Goal: Task Accomplishment & Management: Use online tool/utility

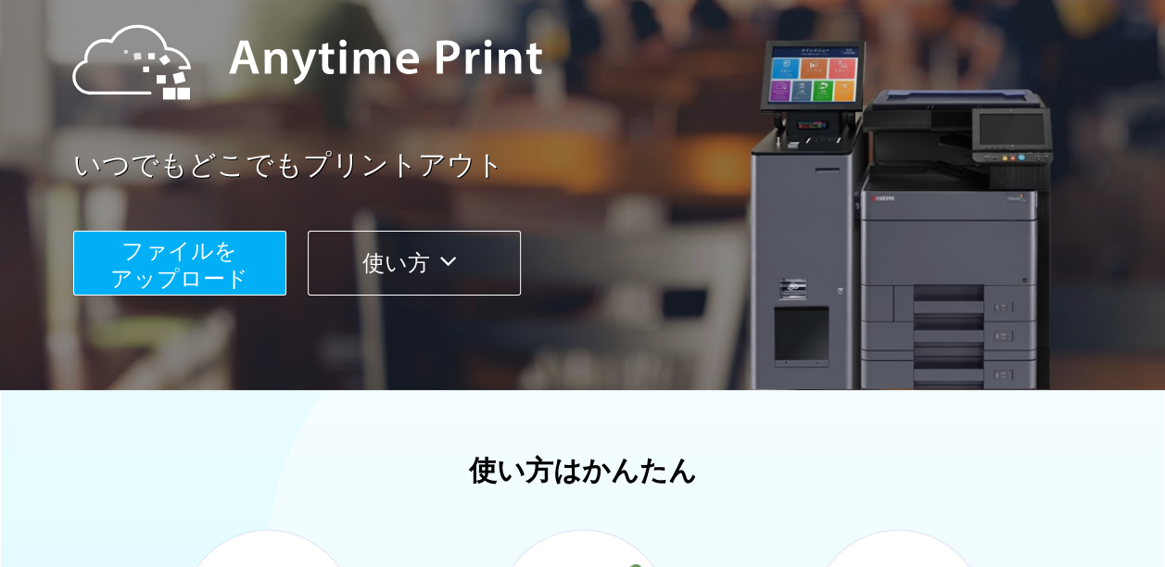
click at [245, 273] on span "ファイルを ​​アップロード" at bounding box center [179, 264] width 138 height 53
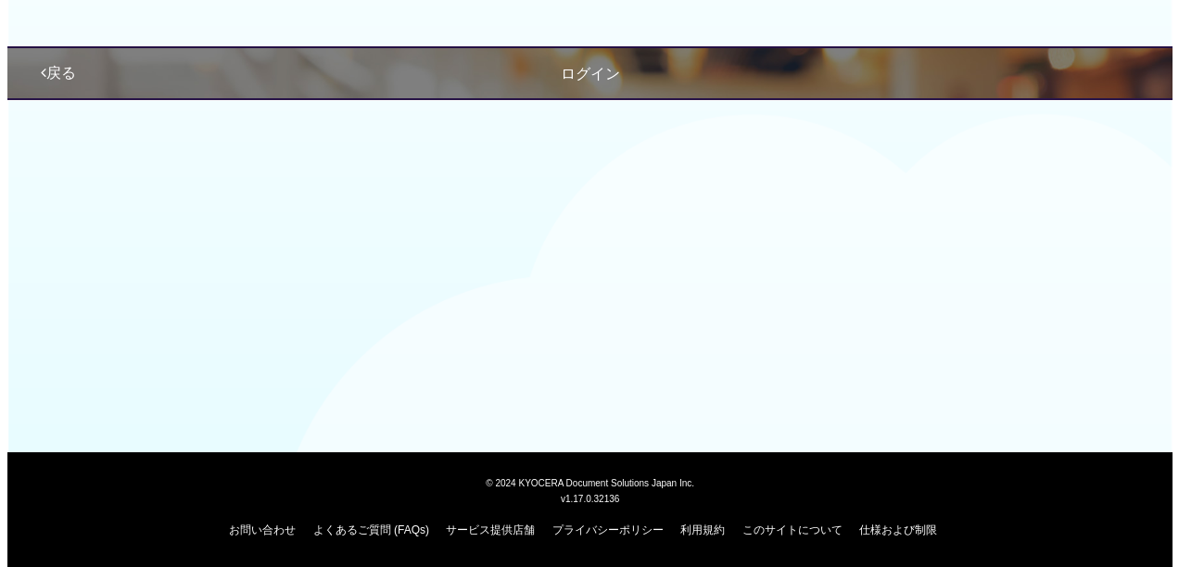
scroll to position [209, 0]
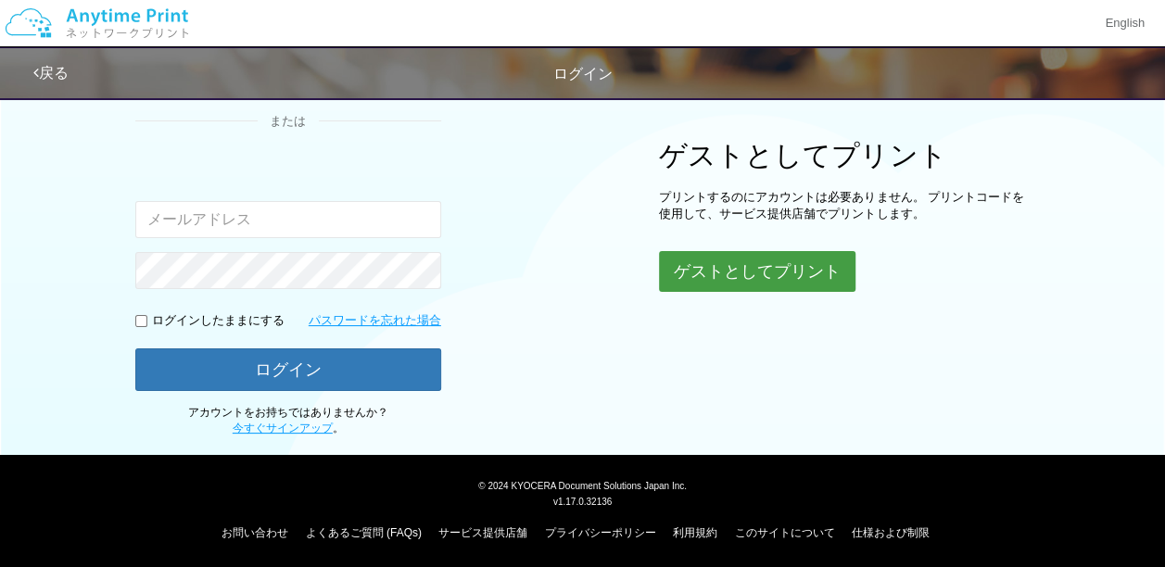
click at [775, 278] on button "ゲストとしてプリント" at bounding box center [757, 271] width 197 height 41
click at [762, 265] on button "ゲストとしてプリント" at bounding box center [757, 271] width 197 height 41
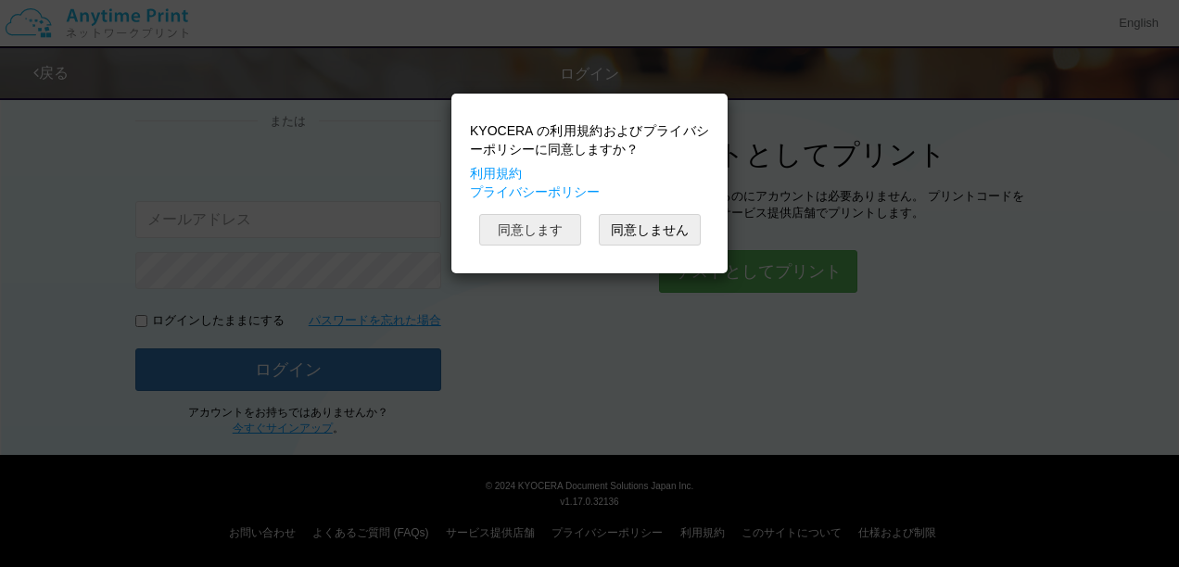
click at [559, 232] on button "同意します" at bounding box center [530, 230] width 102 height 32
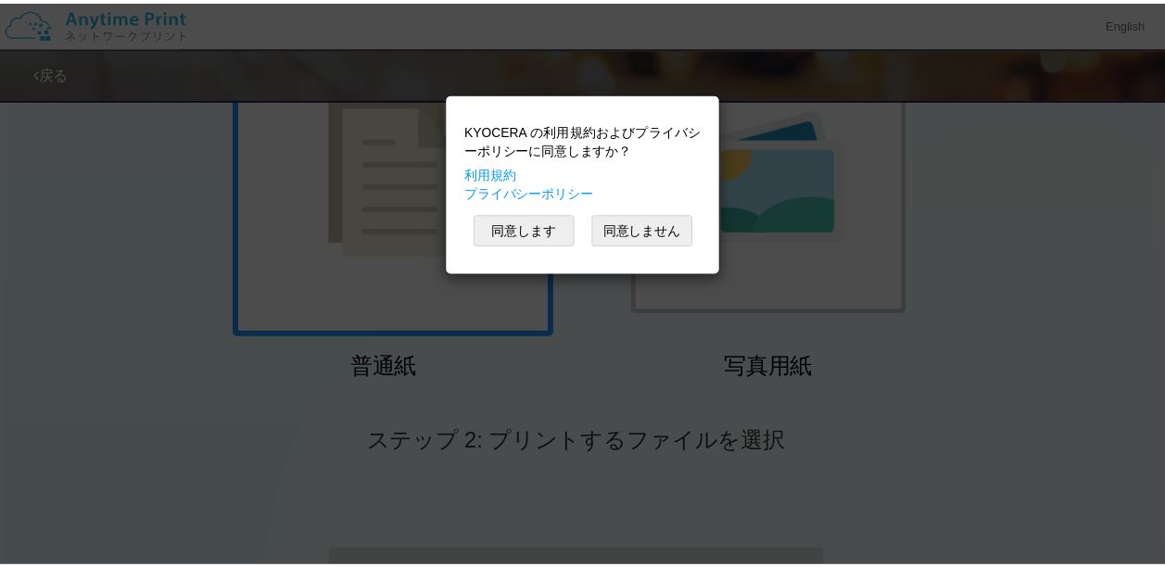
scroll to position [74, 0]
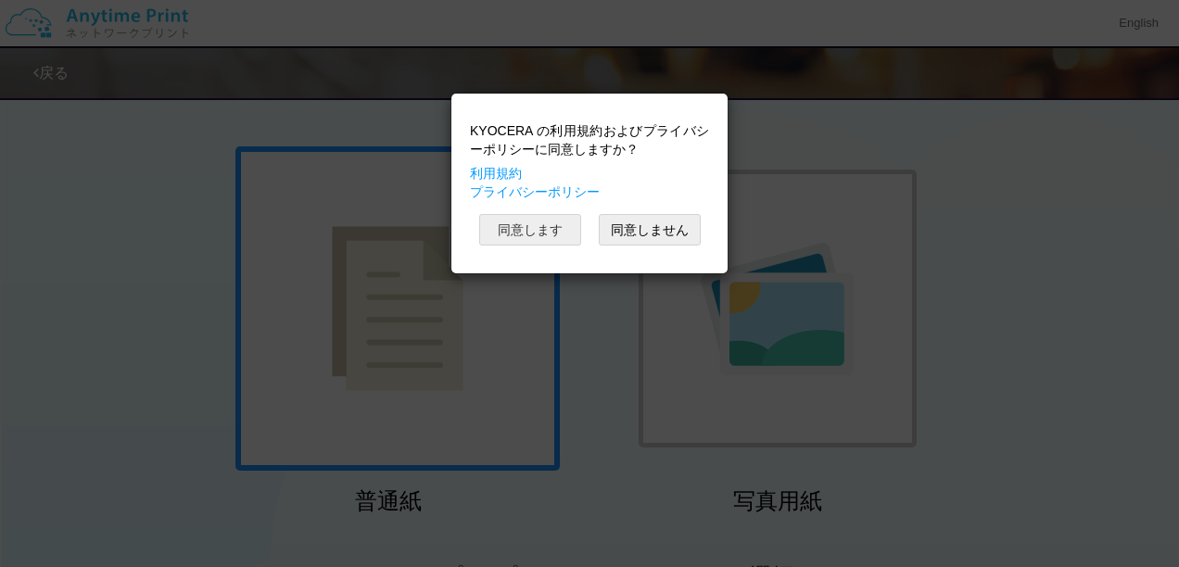
click at [559, 232] on button "同意します" at bounding box center [530, 230] width 102 height 32
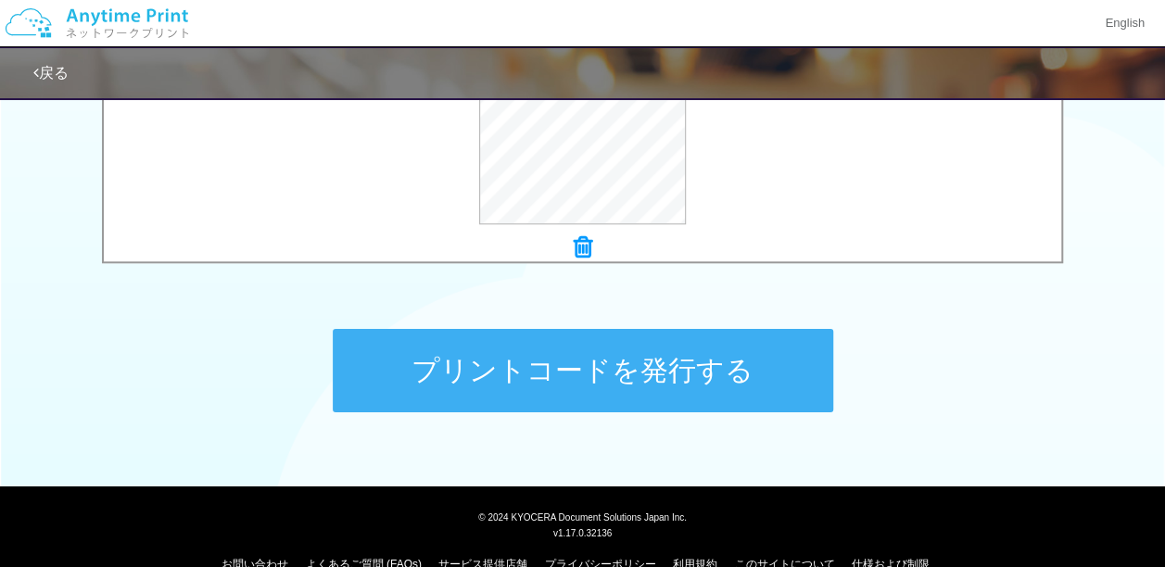
scroll to position [842, 0]
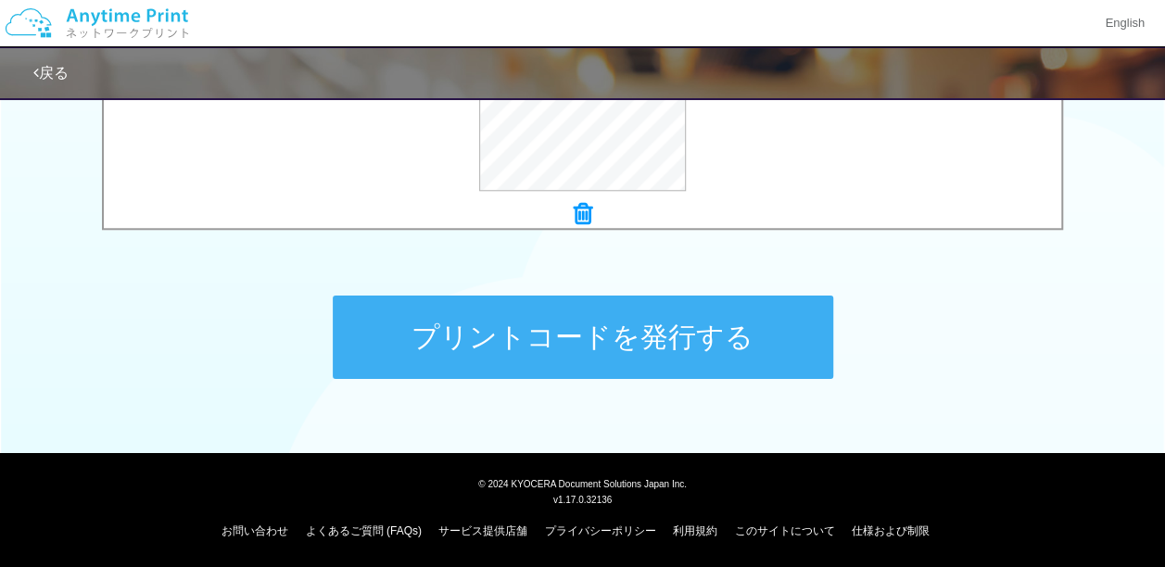
click at [530, 345] on button "プリントコードを発行する" at bounding box center [583, 337] width 501 height 83
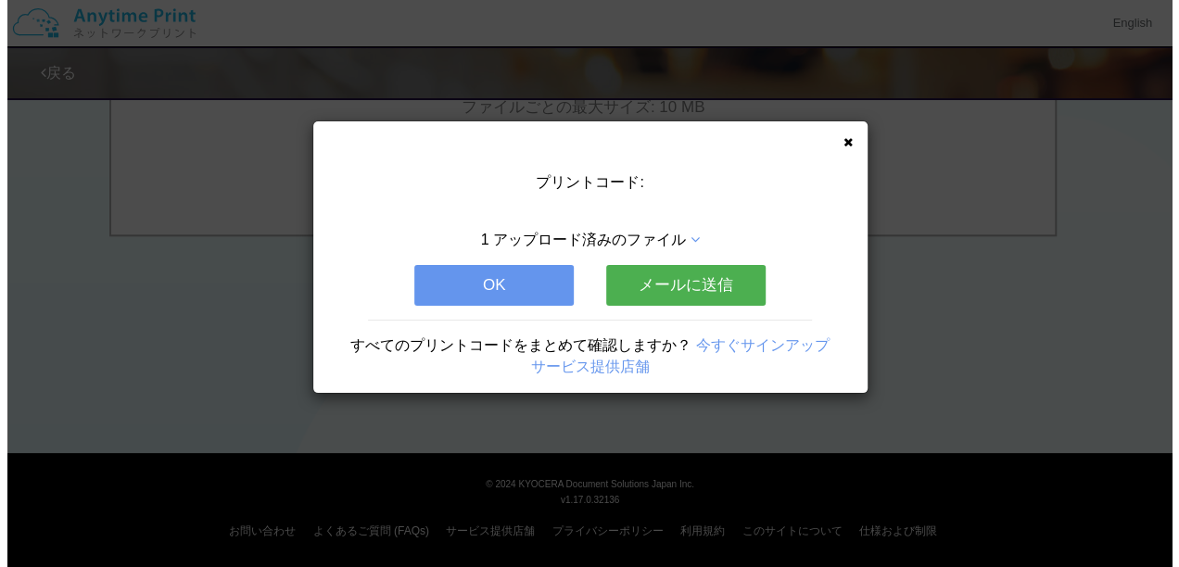
scroll to position [0, 0]
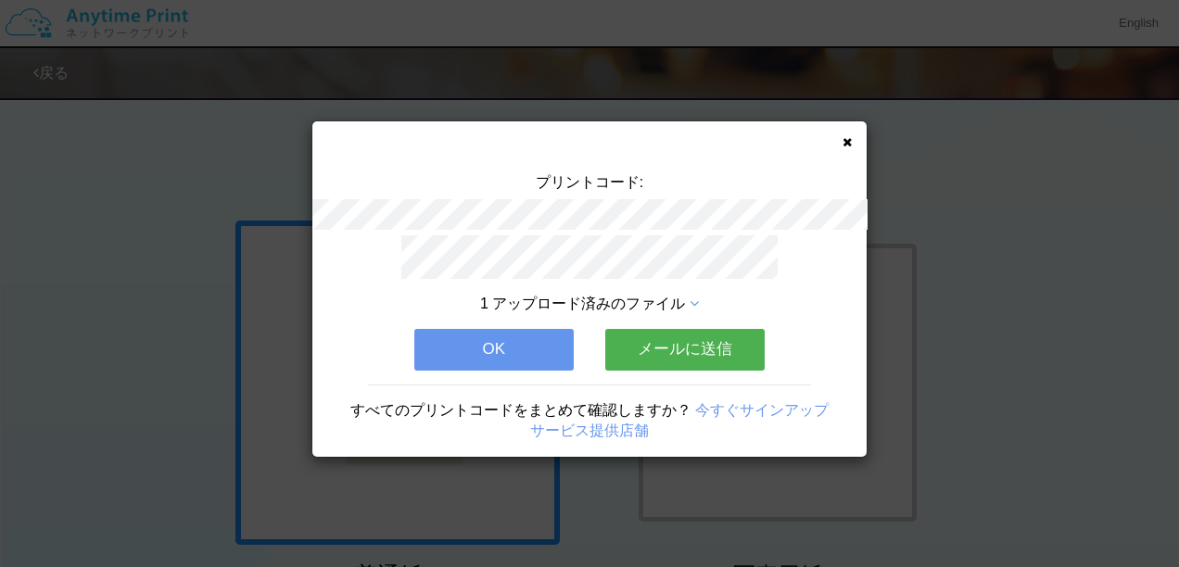
click at [691, 355] on button "メールに送信" at bounding box center [684, 349] width 159 height 41
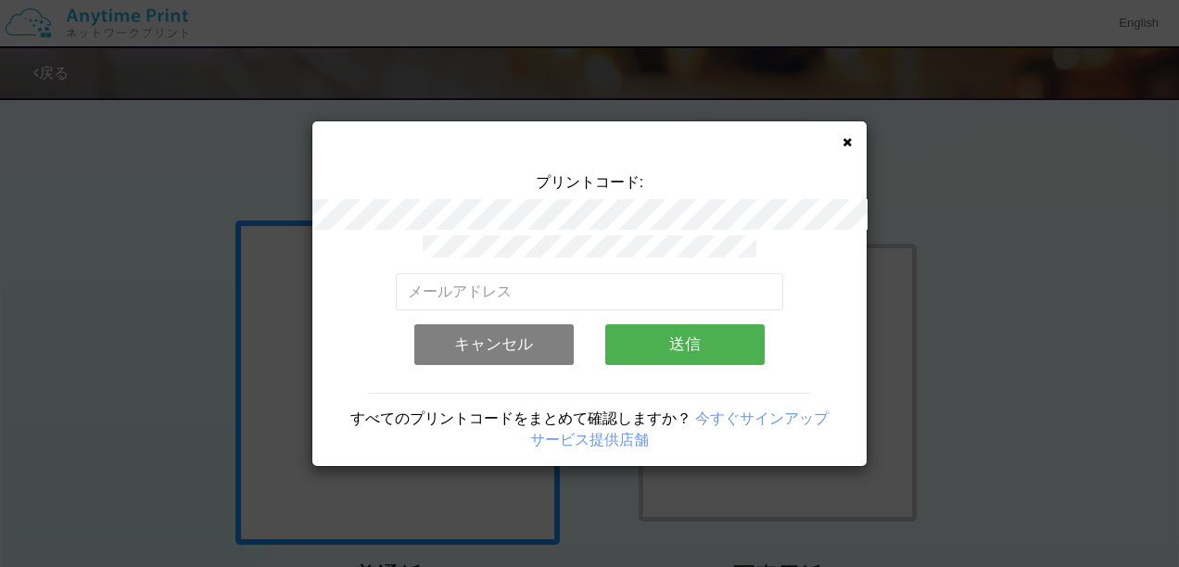
click at [691, 355] on button "送信" at bounding box center [684, 344] width 159 height 41
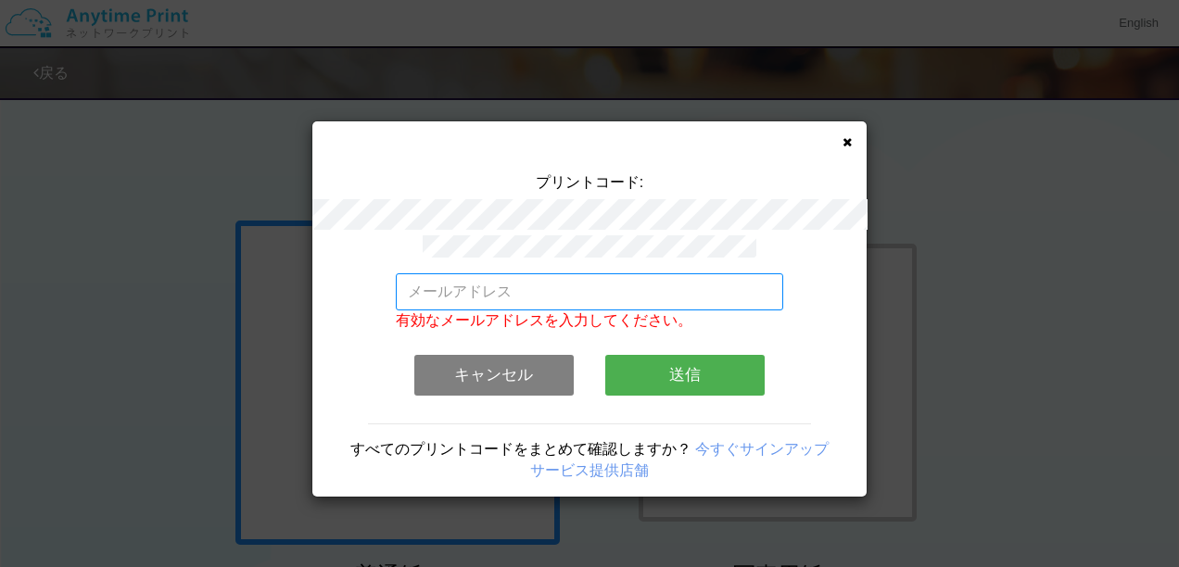
click at [530, 274] on input "email" at bounding box center [590, 291] width 388 height 37
type input "m"
type input "[EMAIL_ADDRESS][DOMAIN_NAME]"
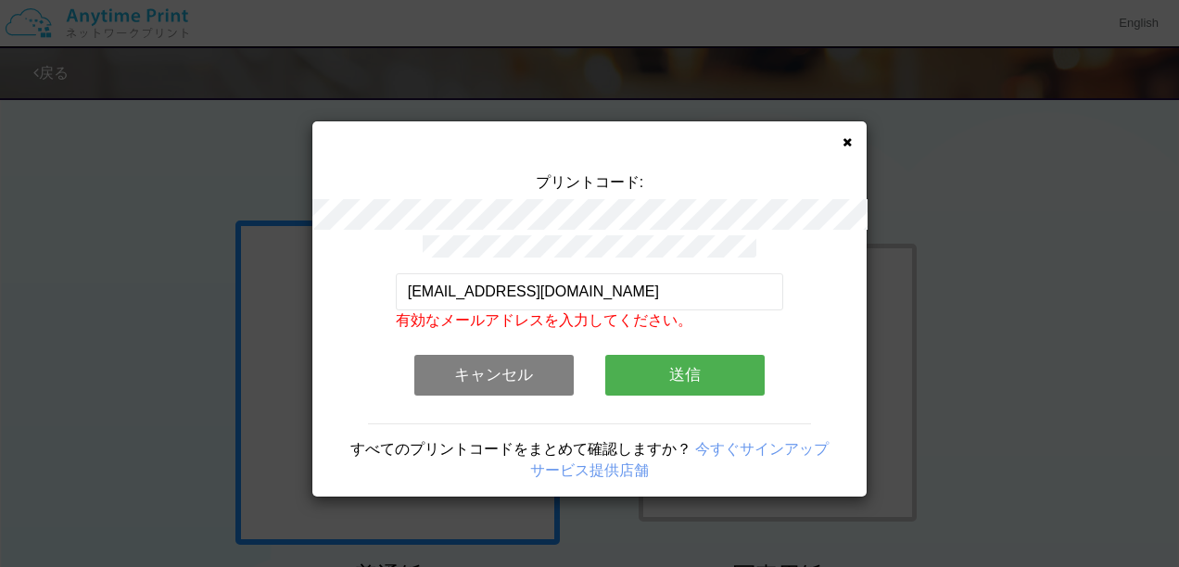
click at [680, 378] on button "送信" at bounding box center [684, 375] width 159 height 41
